Goal: Check status: Check status

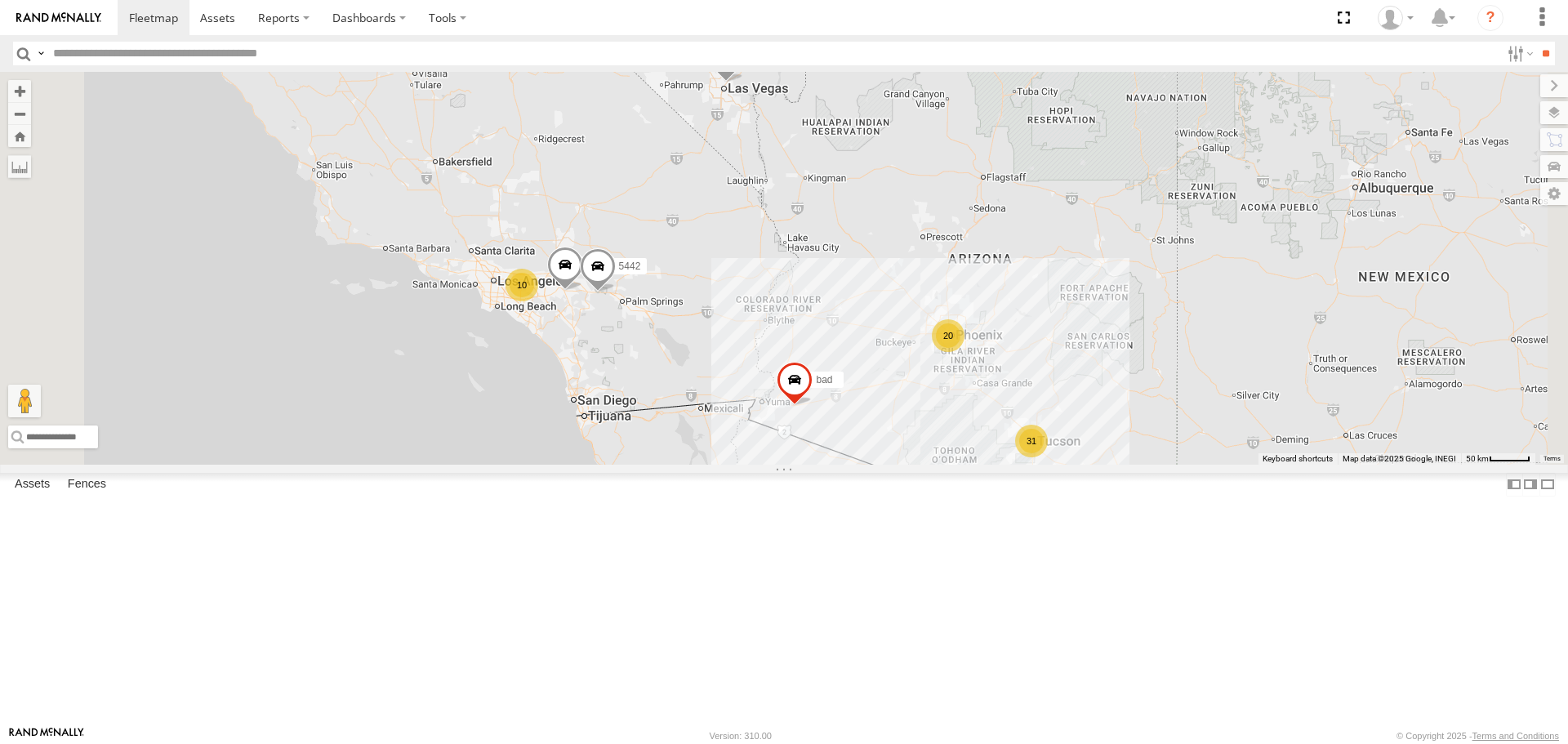
click at [1048, 457] on div "31" at bounding box center [1032, 440] width 33 height 33
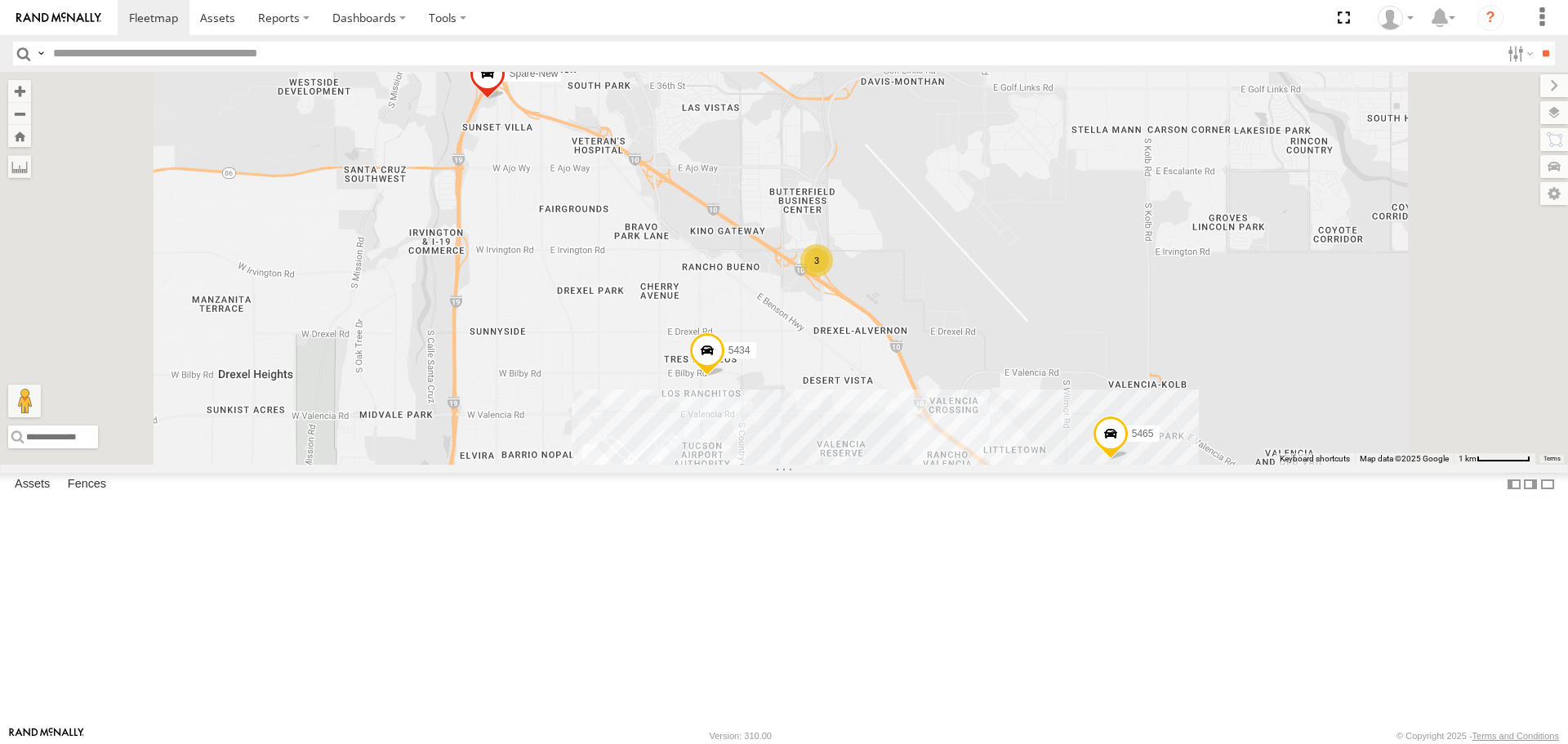
click at [833, 277] on div "3" at bounding box center [817, 260] width 33 height 33
